Goal: Download file/media

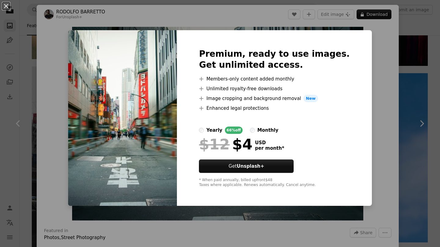
scroll to position [8604, 0]
click at [371, 110] on div "An X shape Premium, ready to use images. Get unlimited access. A plus sign Memb…" at bounding box center [220, 123] width 440 height 247
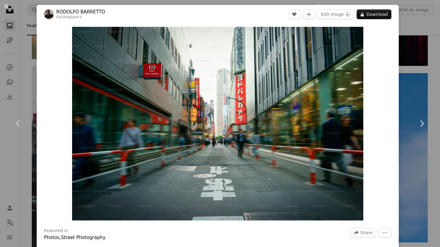
click at [426, 79] on div "An X shape Chevron left Chevron right [PERSON_NAME] For Unsplash+ A heart A plu…" at bounding box center [220, 123] width 440 height 247
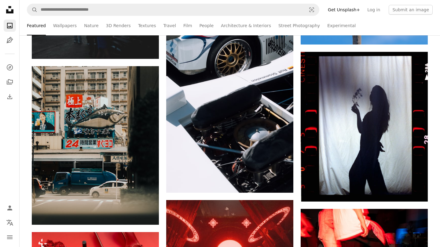
scroll to position [8808, 0]
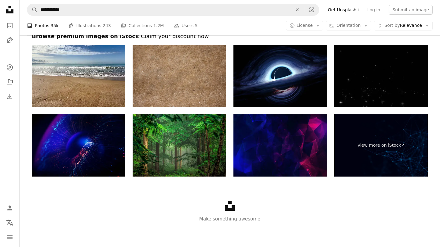
scroll to position [884, 0]
